Goal: Information Seeking & Learning: Learn about a topic

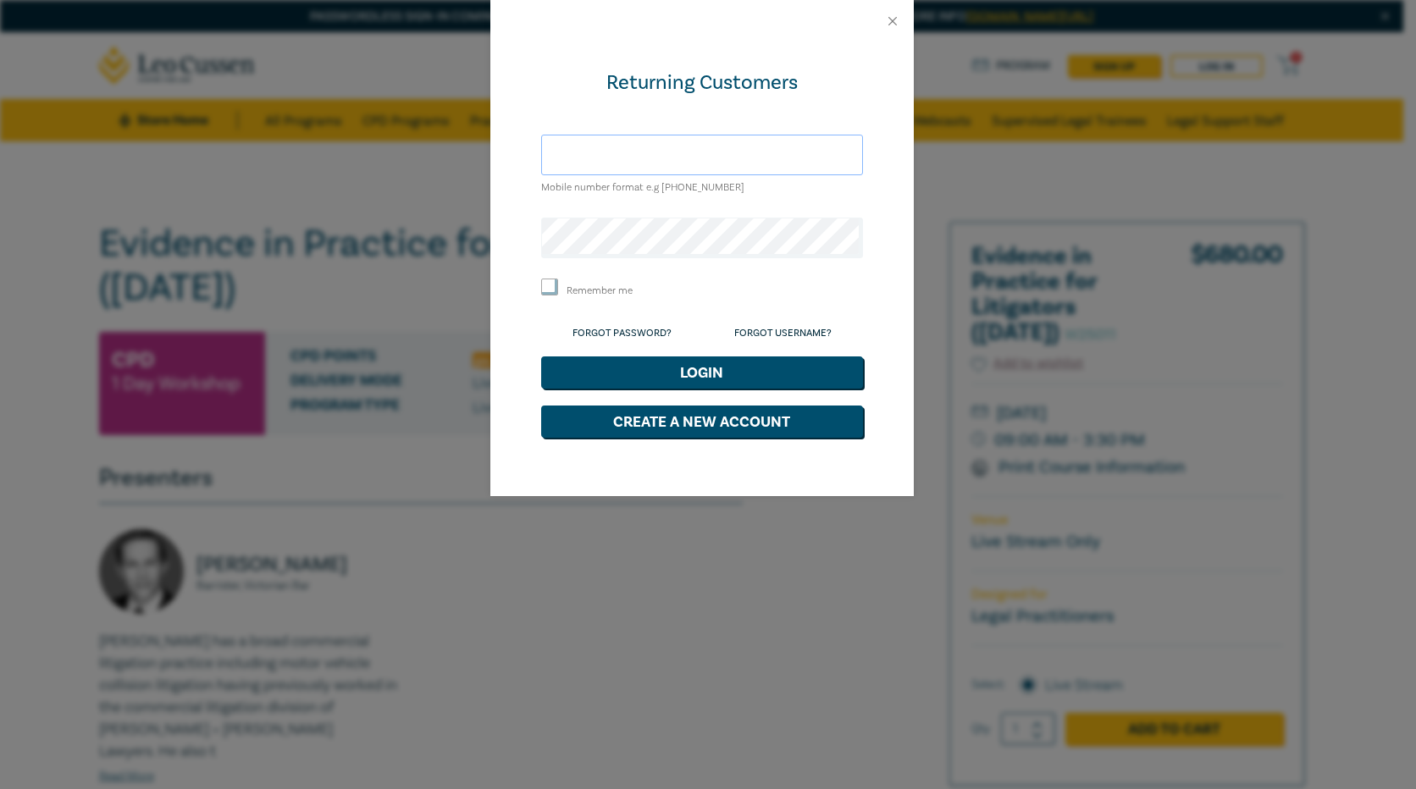
type input "[EMAIL_ADDRESS][DOMAIN_NAME]"
click at [746, 372] on button "Login" at bounding box center [702, 372] width 322 height 32
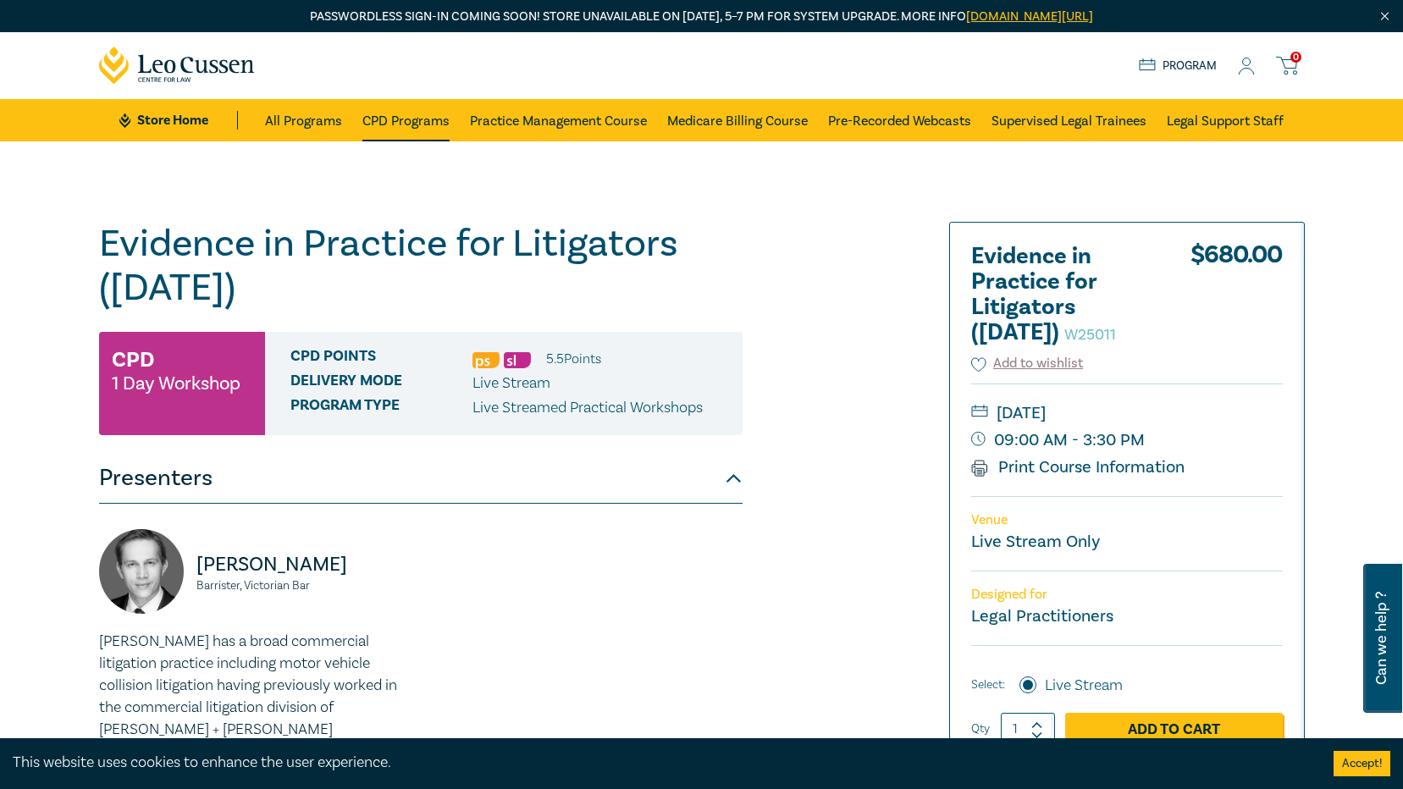
click at [406, 141] on link "CPD Programs" at bounding box center [405, 120] width 87 height 42
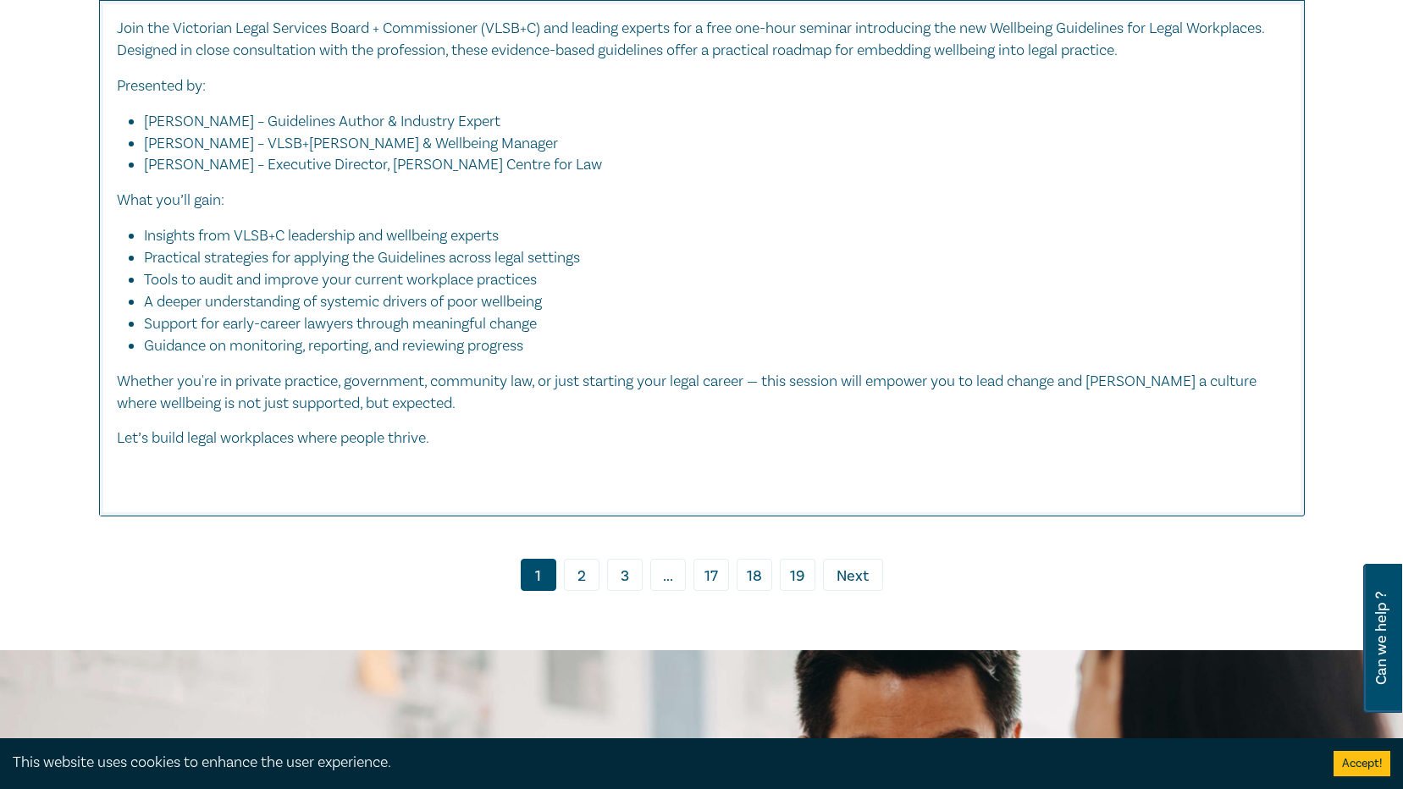
scroll to position [7535, 0]
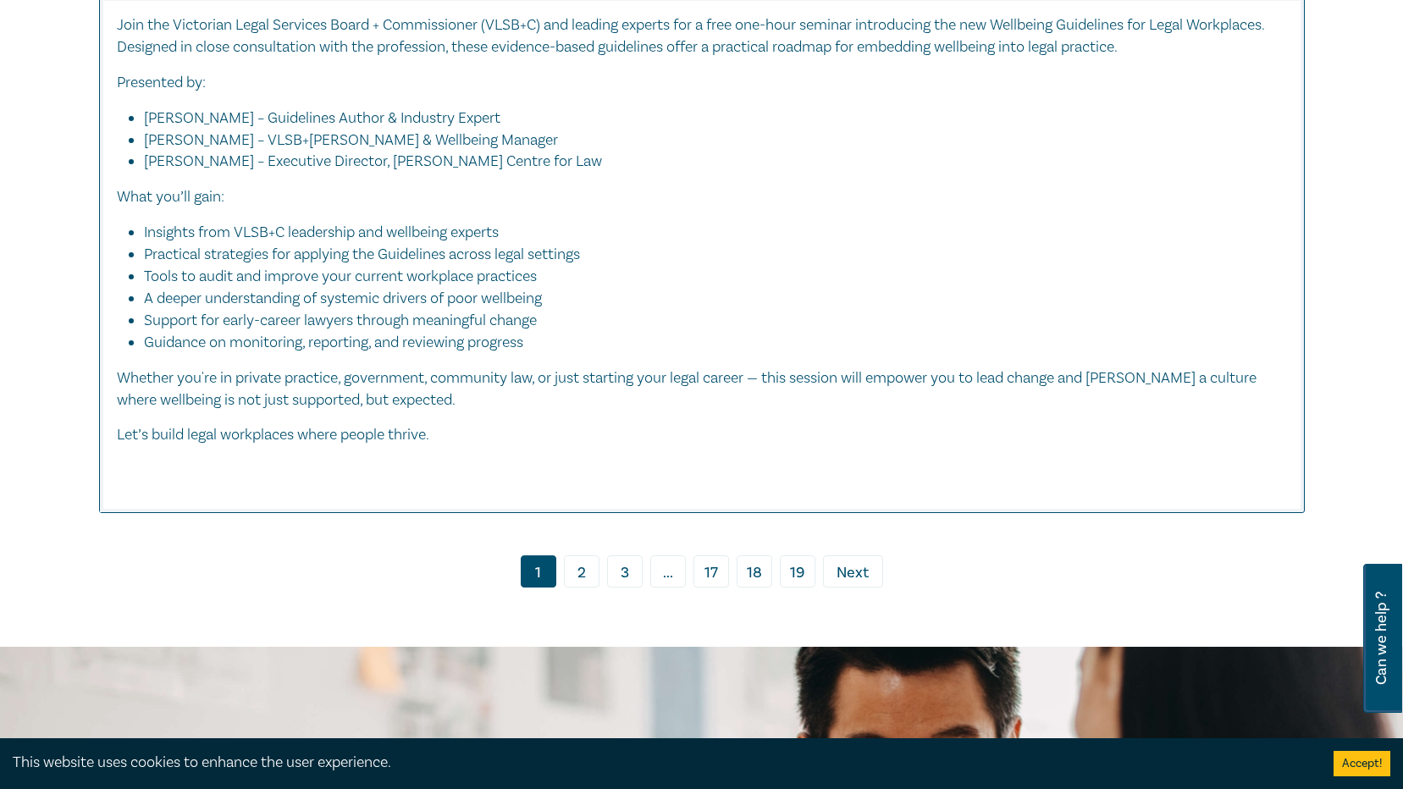
click at [583, 558] on link "2" at bounding box center [582, 571] width 36 height 32
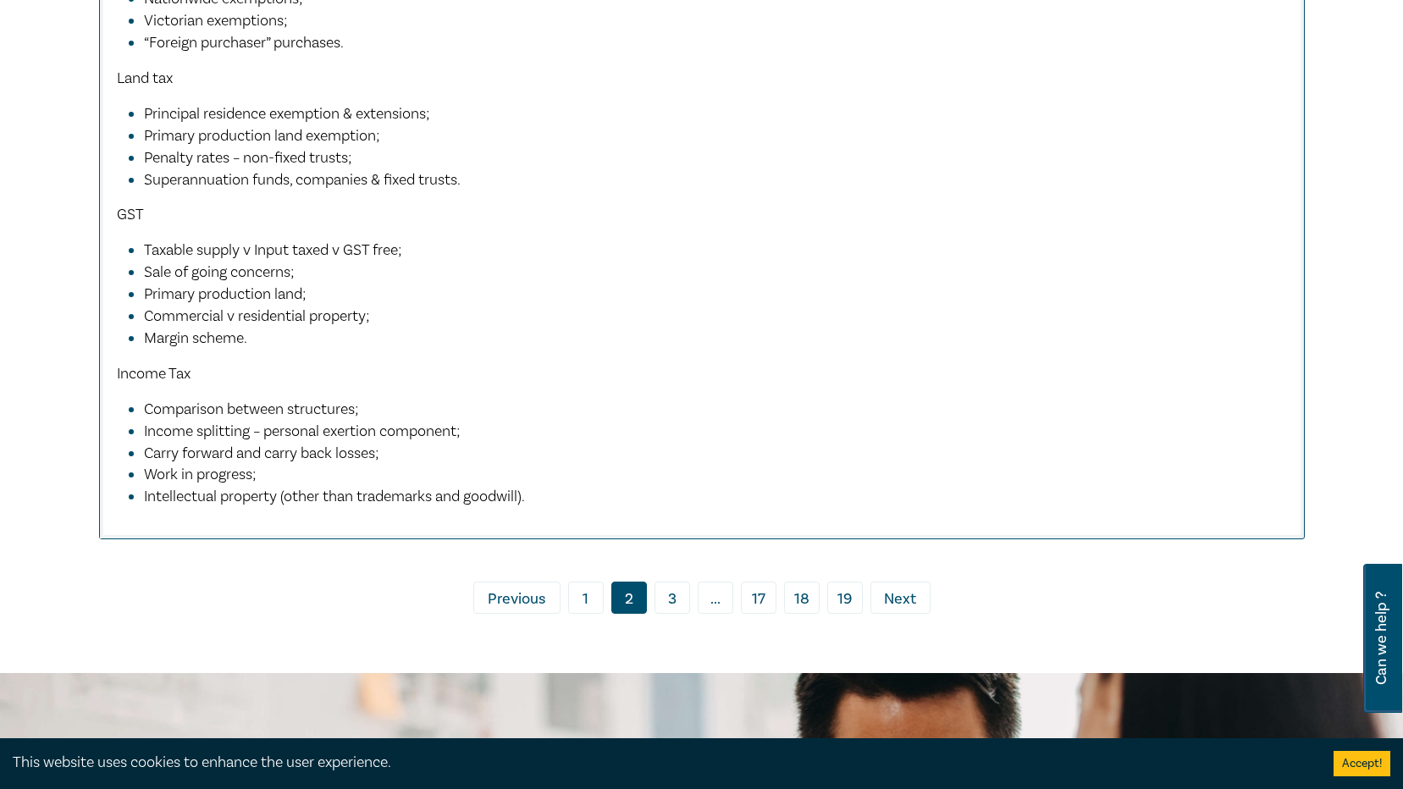
scroll to position [8128, 0]
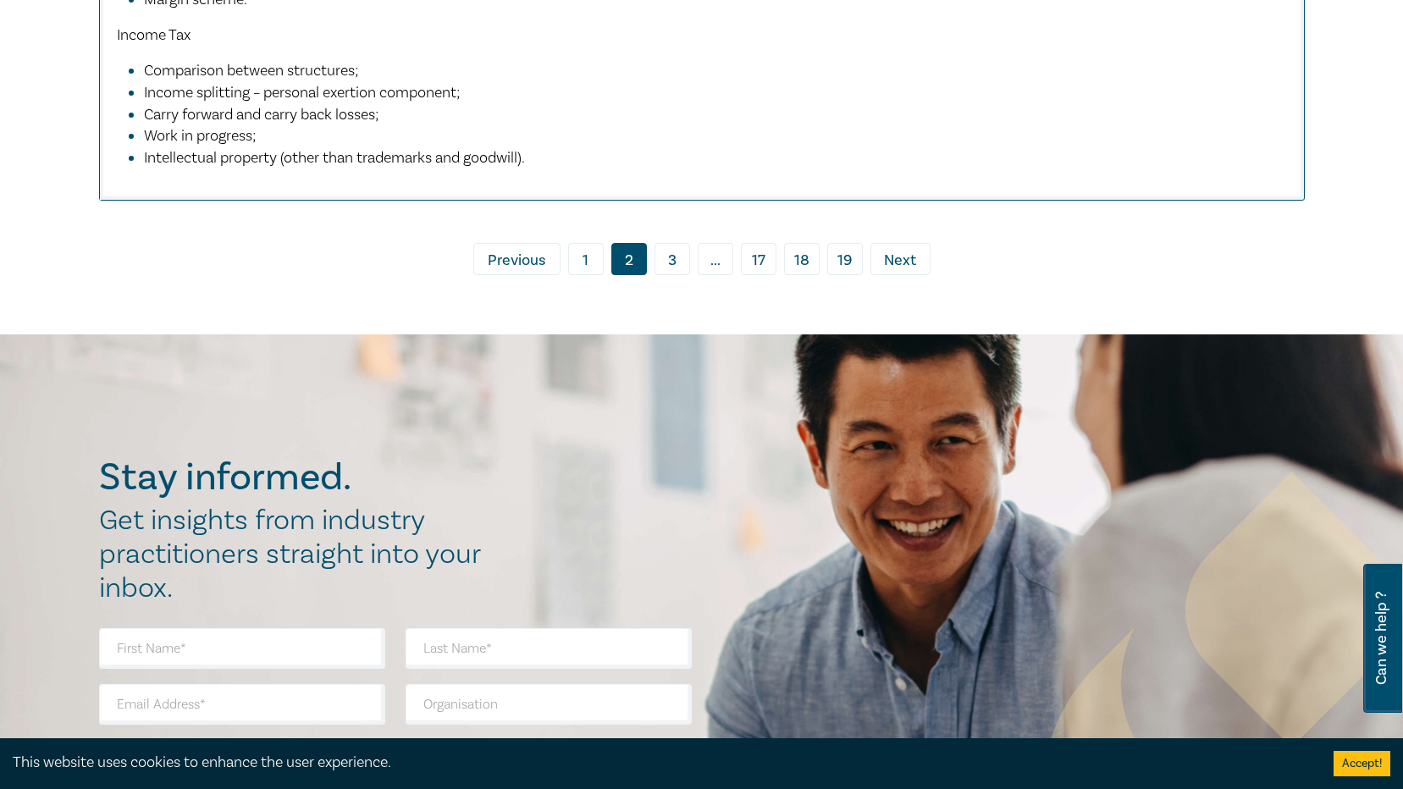
click at [671, 275] on link "3" at bounding box center [672, 259] width 36 height 32
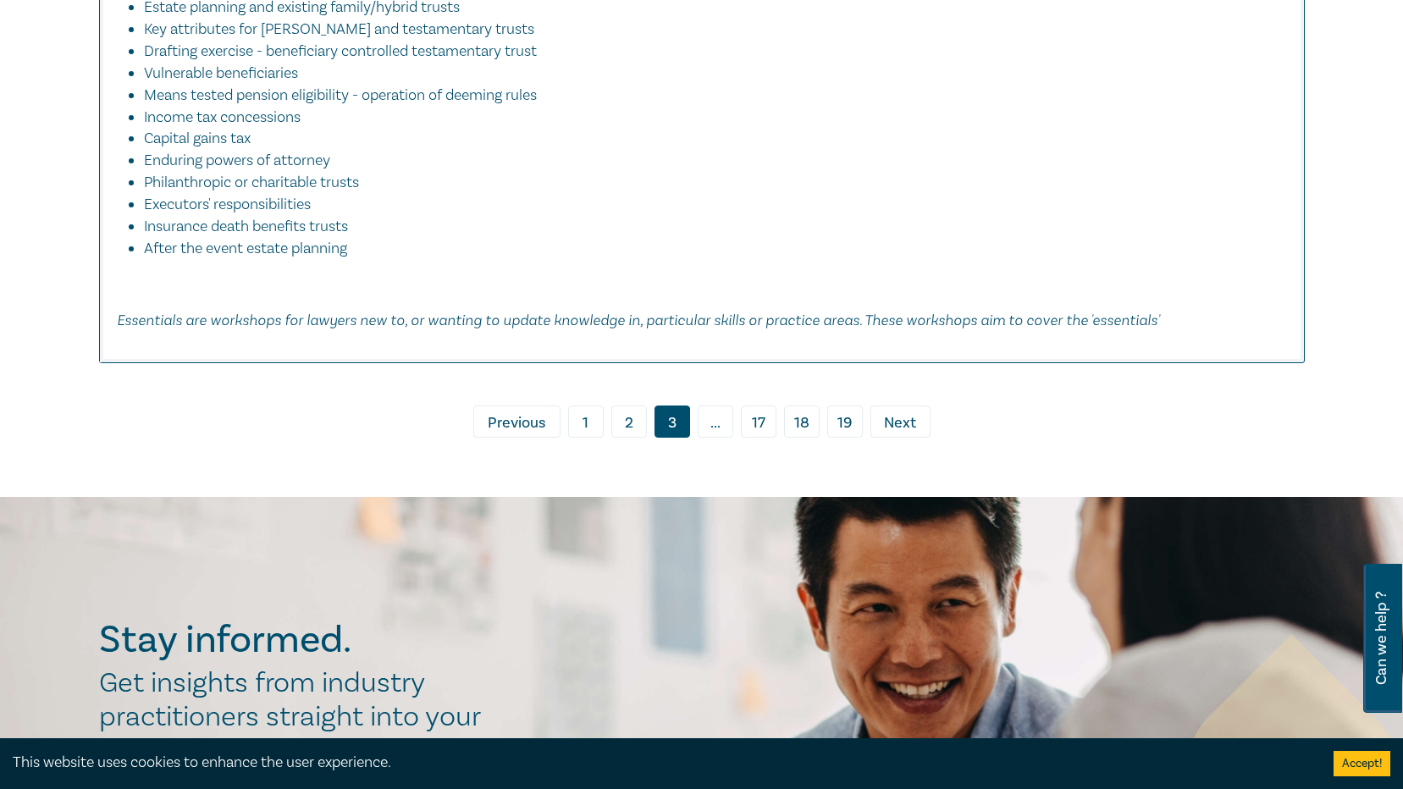
scroll to position [7451, 0]
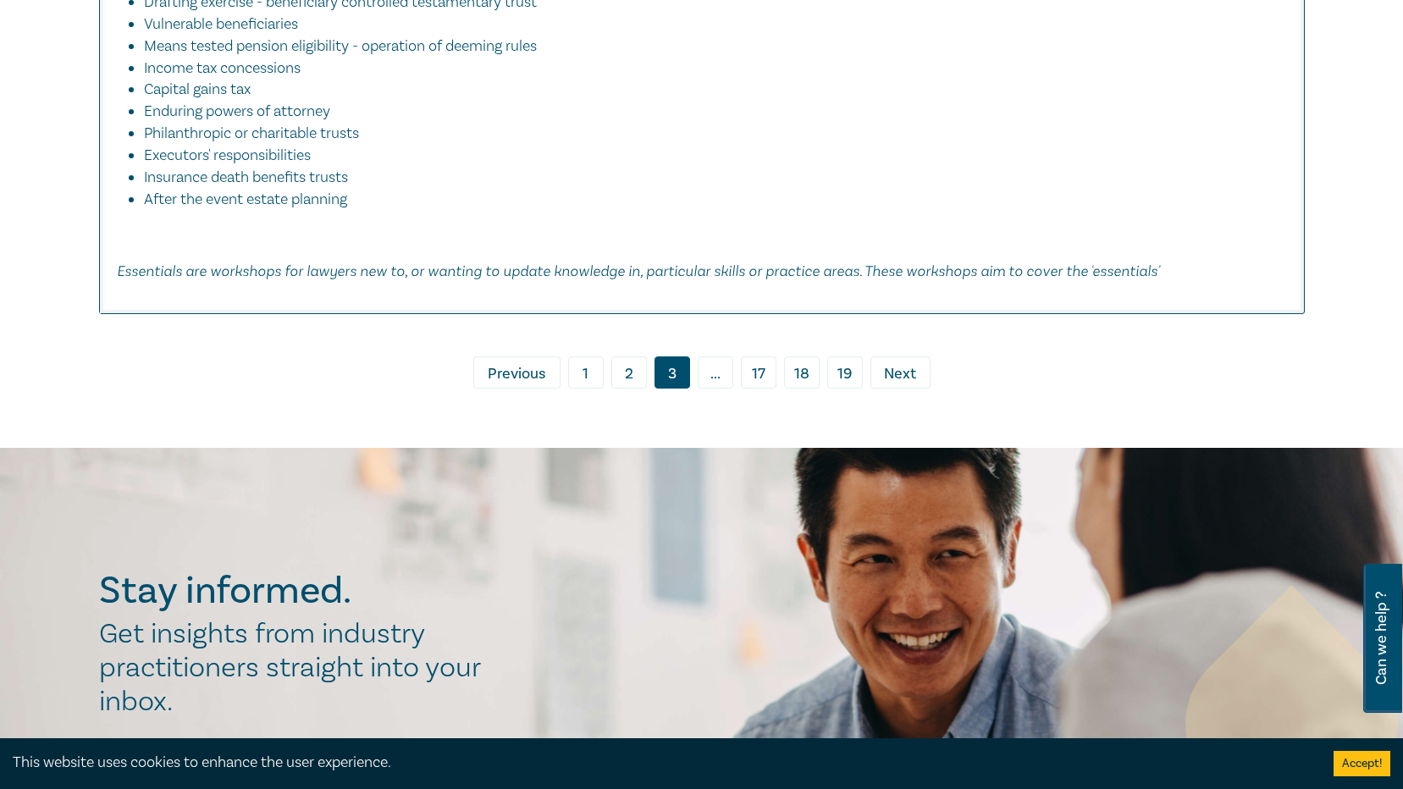
click at [915, 365] on span "Next" at bounding box center [900, 374] width 32 height 22
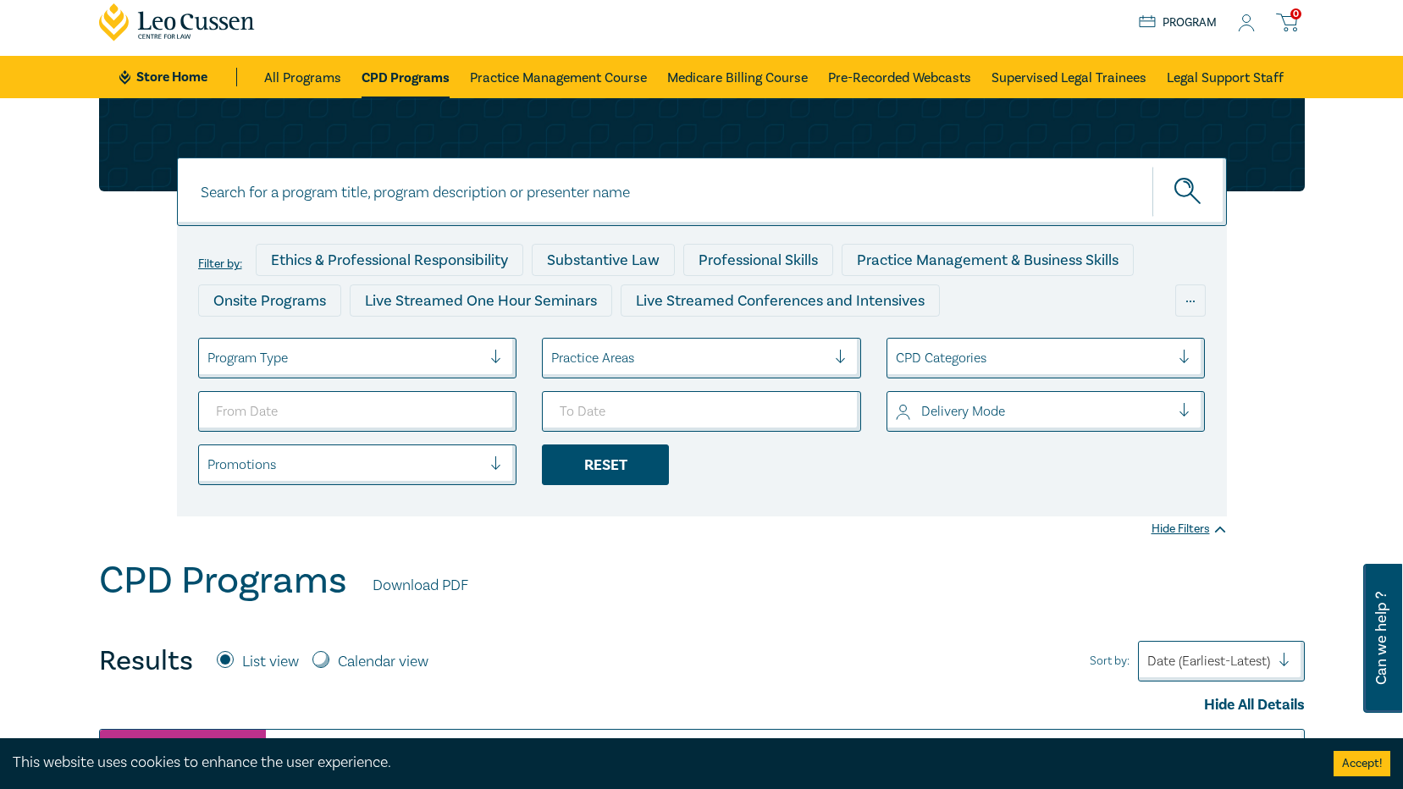
scroll to position [85, 0]
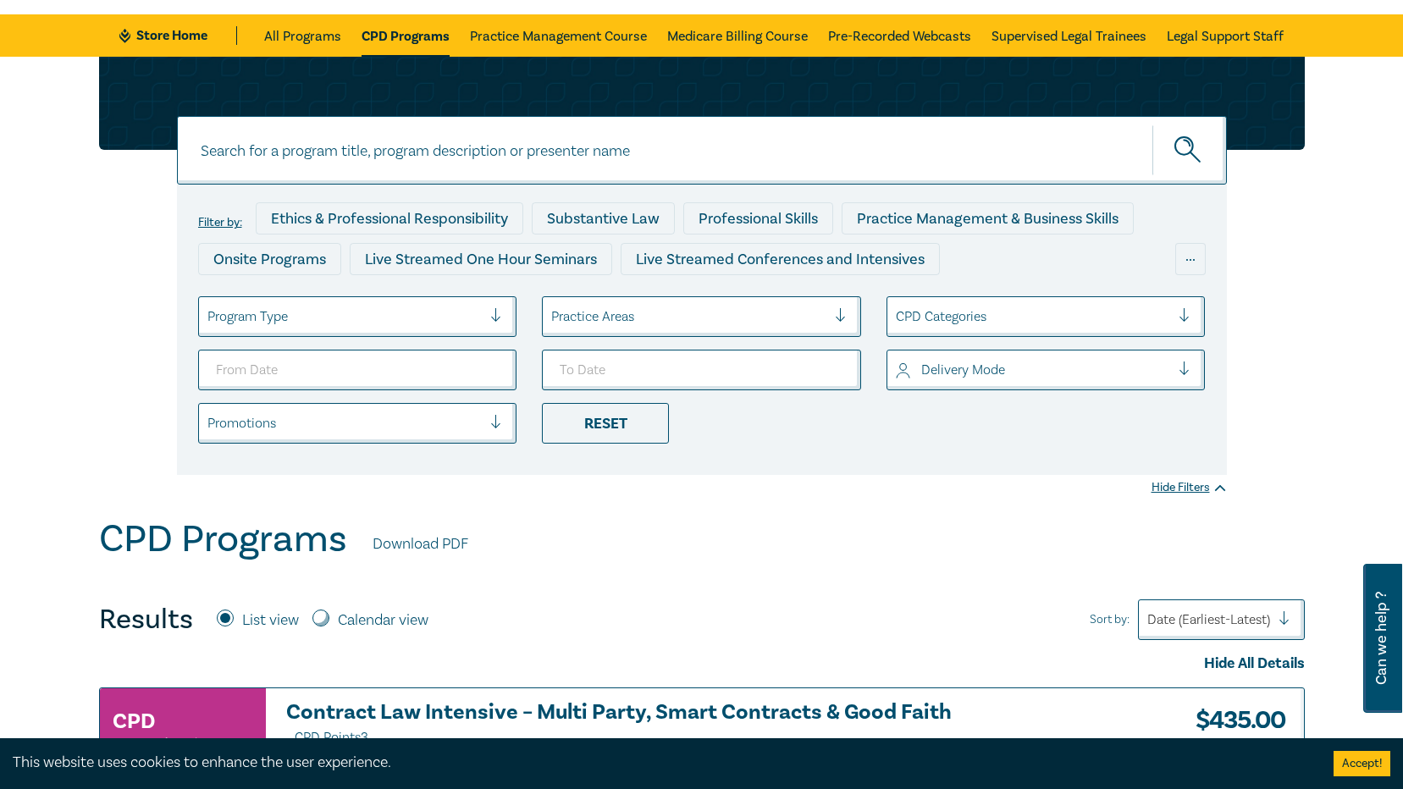
click at [1384, 278] on div "Filter by: Ethics & Professional Responsibility Substantive Law Professional Sk…" at bounding box center [701, 287] width 1403 height 461
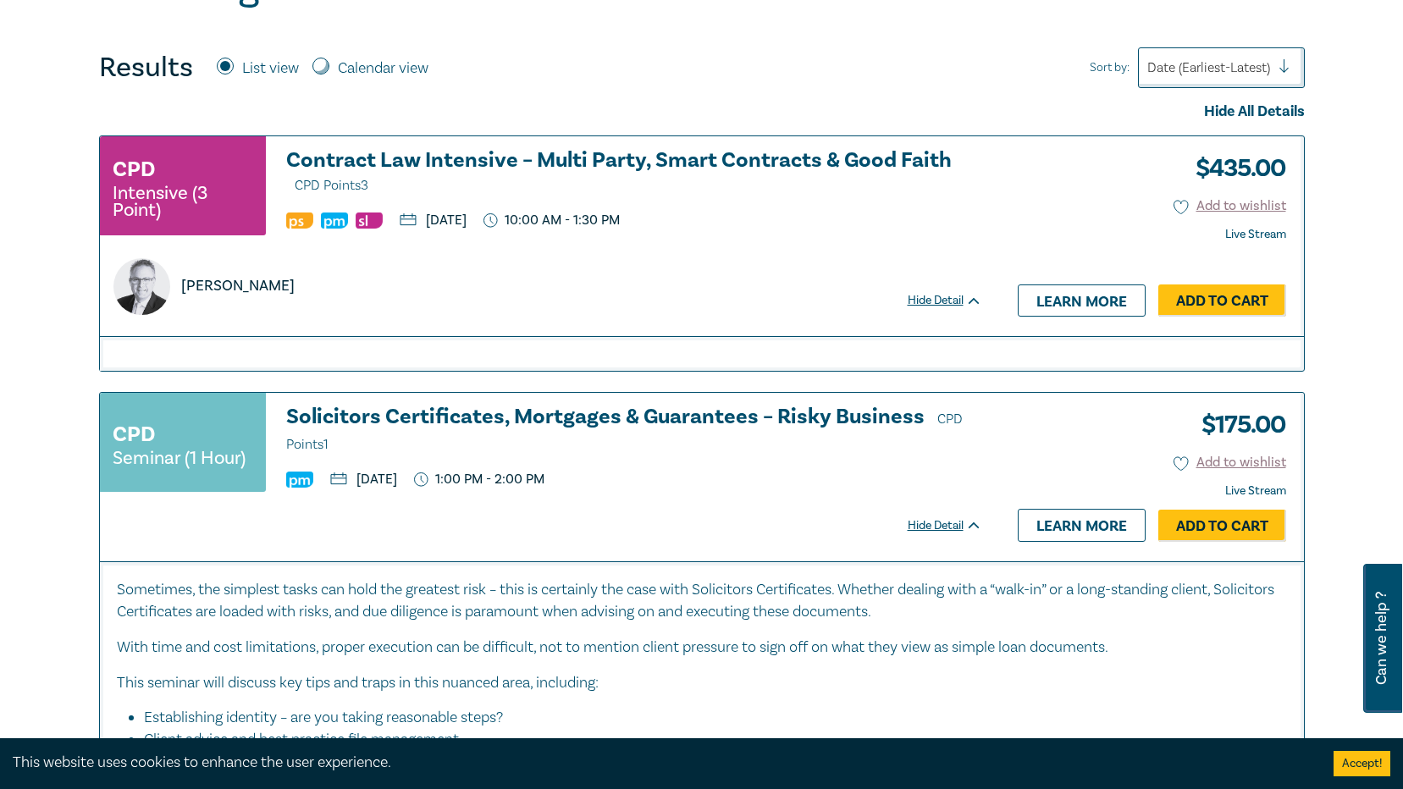
scroll to position [677, 0]
